Goal: Check status: Check status

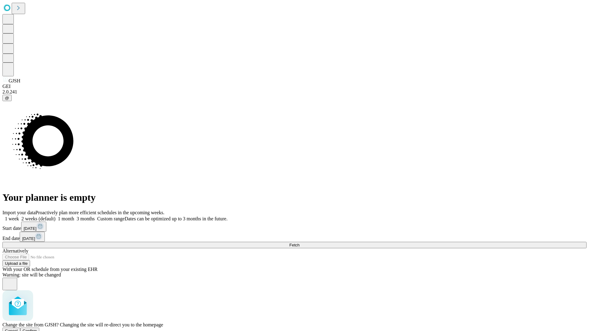
click at [37, 329] on span "Confirm" at bounding box center [30, 331] width 14 height 5
click at [74, 216] on label "1 month" at bounding box center [64, 218] width 19 height 5
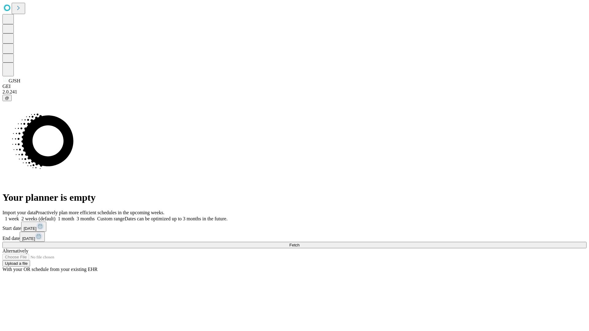
click at [299, 243] on span "Fetch" at bounding box center [294, 245] width 10 height 5
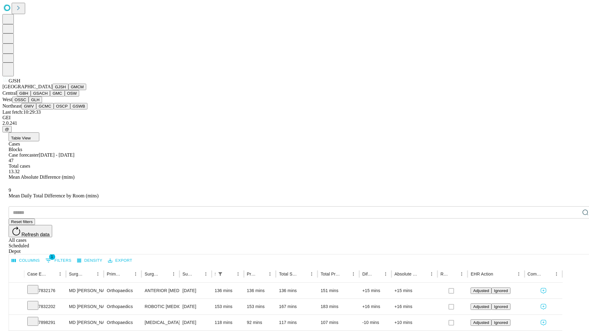
click at [68, 90] on button "GMCM" at bounding box center [77, 87] width 18 height 6
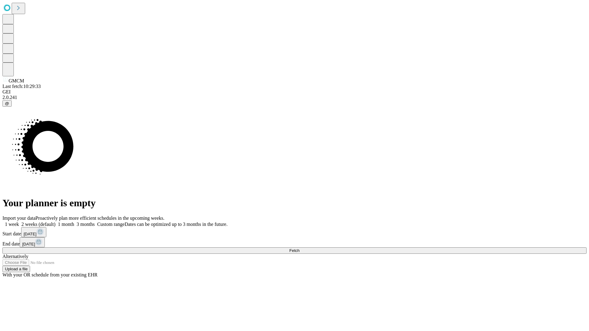
click at [74, 222] on label "1 month" at bounding box center [64, 224] width 19 height 5
click at [299, 248] on span "Fetch" at bounding box center [294, 250] width 10 height 5
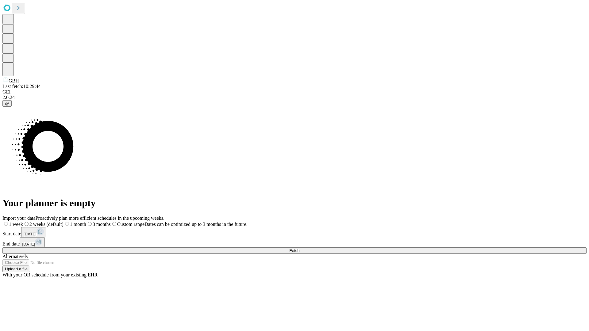
click at [299, 248] on span "Fetch" at bounding box center [294, 250] width 10 height 5
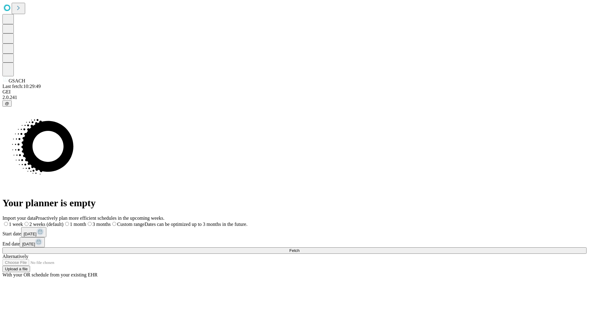
click at [86, 222] on label "1 month" at bounding box center [74, 224] width 23 height 5
click at [299, 248] on span "Fetch" at bounding box center [294, 250] width 10 height 5
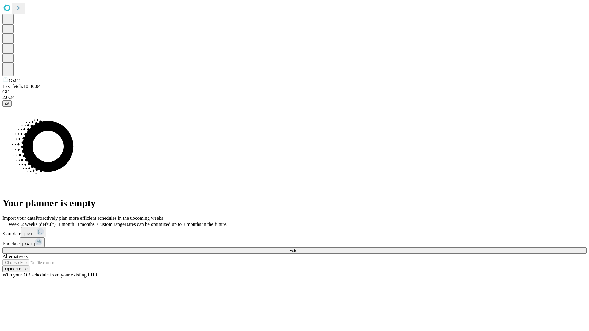
click at [74, 222] on label "1 month" at bounding box center [64, 224] width 19 height 5
click at [299, 248] on span "Fetch" at bounding box center [294, 250] width 10 height 5
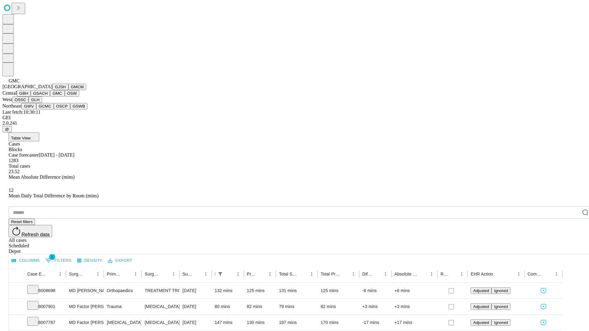
click at [65, 97] on button "OSW" at bounding box center [72, 93] width 15 height 6
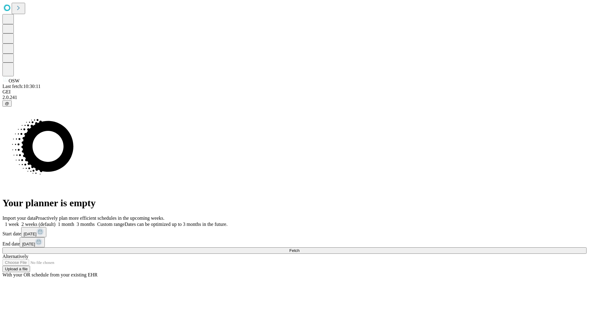
click at [74, 222] on label "1 month" at bounding box center [64, 224] width 19 height 5
click at [299, 248] on span "Fetch" at bounding box center [294, 250] width 10 height 5
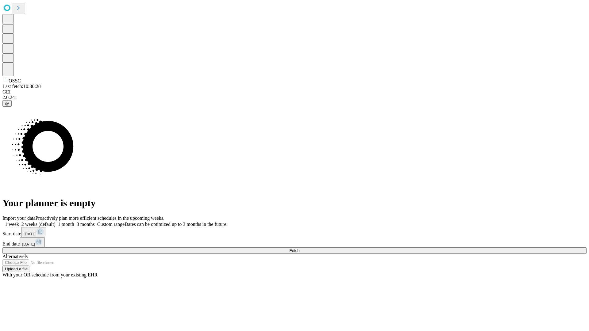
click at [74, 222] on label "1 month" at bounding box center [64, 224] width 19 height 5
click at [299, 248] on span "Fetch" at bounding box center [294, 250] width 10 height 5
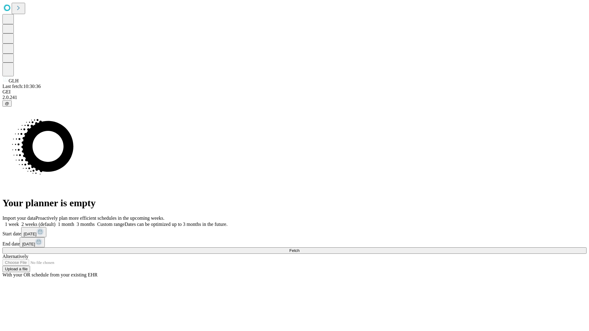
click at [299, 248] on span "Fetch" at bounding box center [294, 250] width 10 height 5
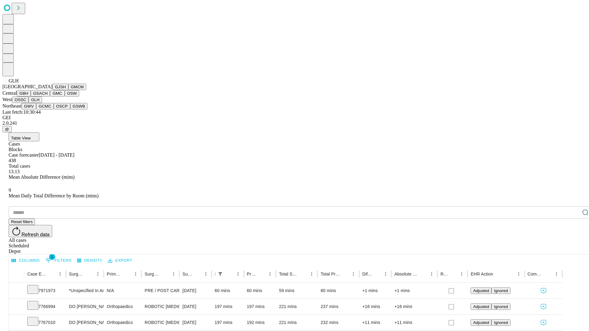
click at [36, 109] on button "GWV" at bounding box center [28, 106] width 15 height 6
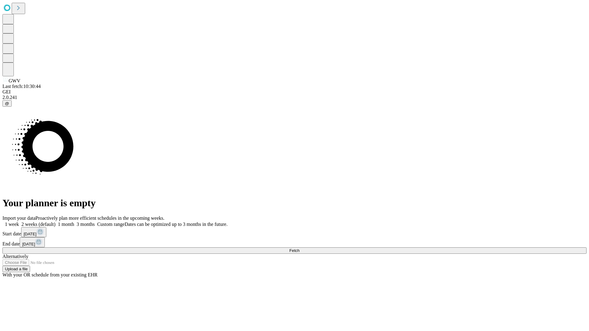
click at [74, 222] on label "1 month" at bounding box center [64, 224] width 19 height 5
click at [299, 248] on span "Fetch" at bounding box center [294, 250] width 10 height 5
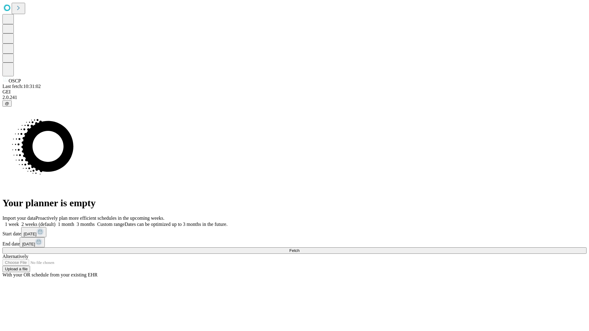
click at [74, 222] on label "1 month" at bounding box center [64, 224] width 19 height 5
click at [299, 248] on span "Fetch" at bounding box center [294, 250] width 10 height 5
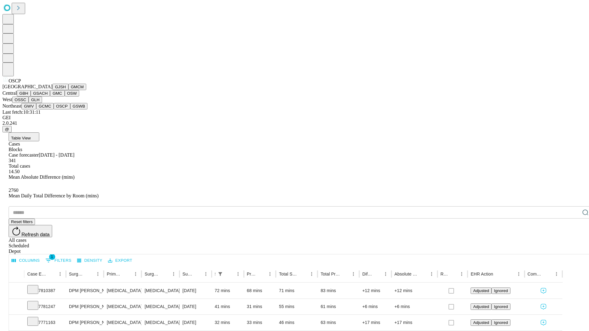
click at [70, 109] on button "GSWB" at bounding box center [78, 106] width 17 height 6
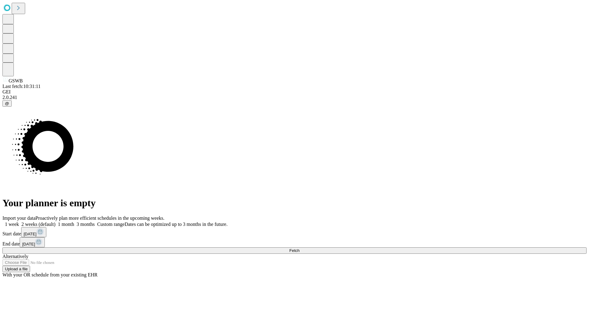
click at [74, 222] on label "1 month" at bounding box center [64, 224] width 19 height 5
click at [299, 248] on span "Fetch" at bounding box center [294, 250] width 10 height 5
